Goal: Task Accomplishment & Management: Complete application form

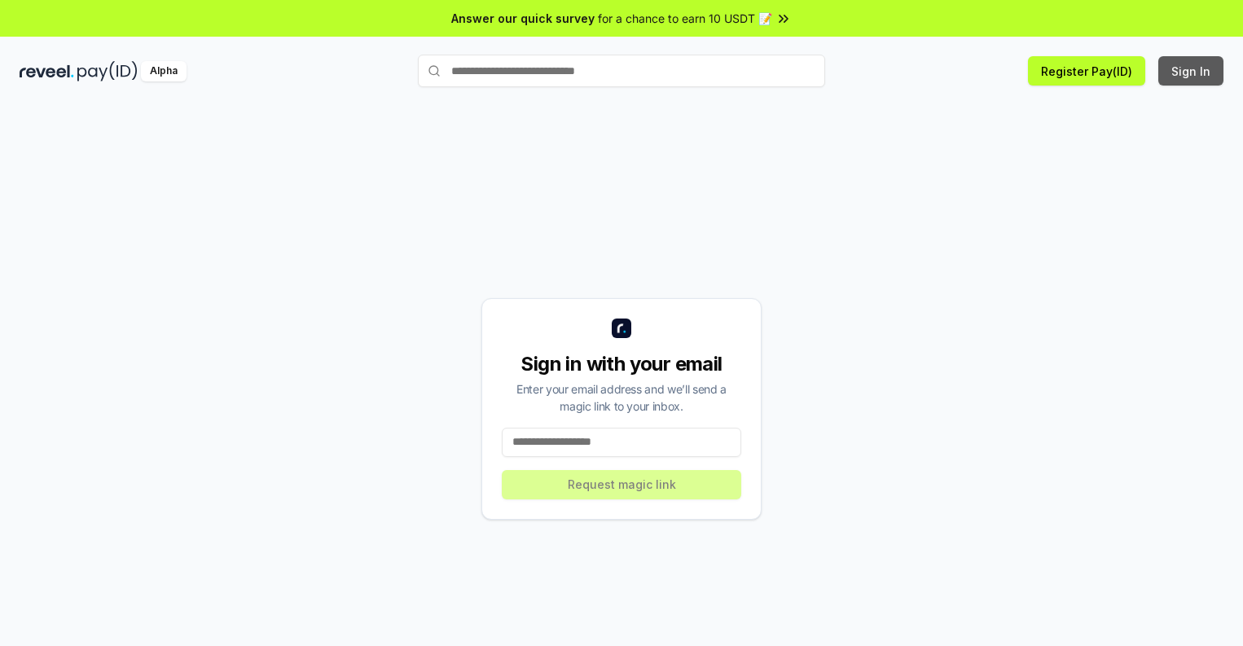
click at [1192, 71] on button "Sign In" at bounding box center [1190, 70] width 65 height 29
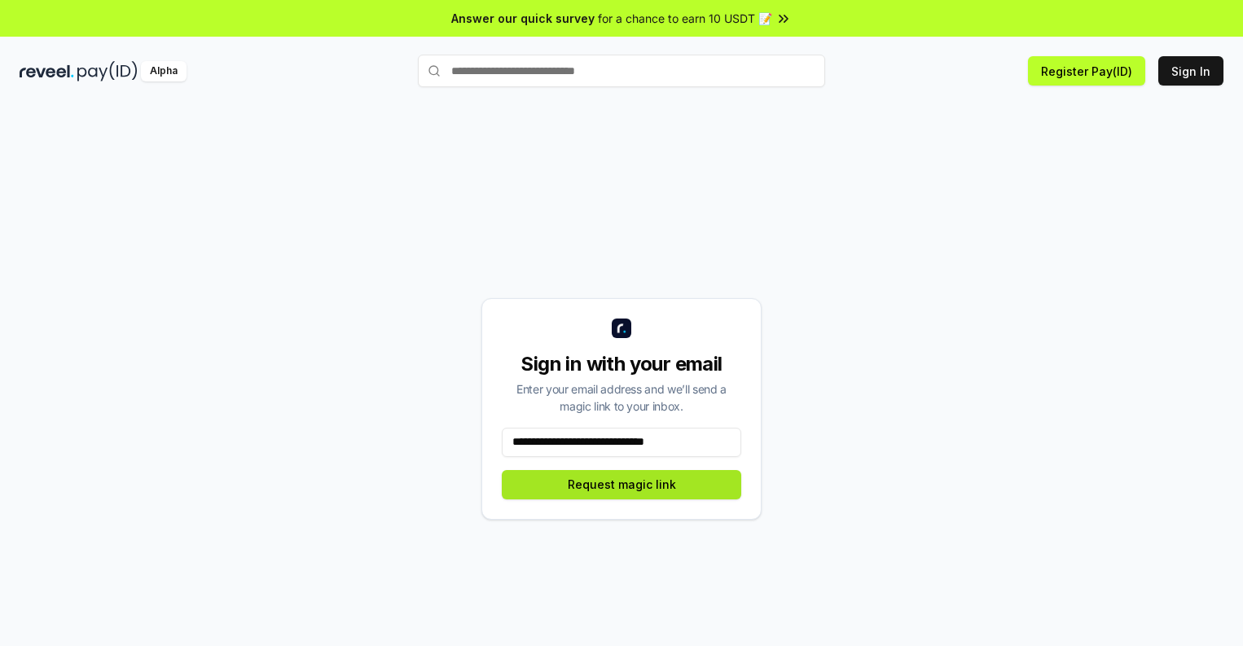
type input "**********"
click at [621, 484] on button "Request magic link" at bounding box center [621, 484] width 239 height 29
